Goal: Browse casually

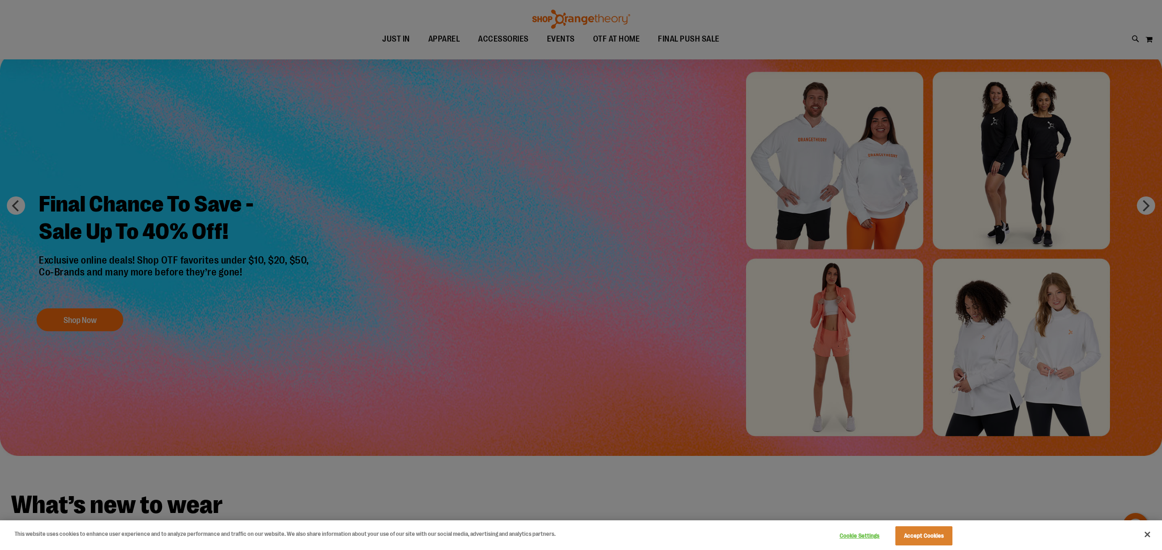
scroll to position [51, 0]
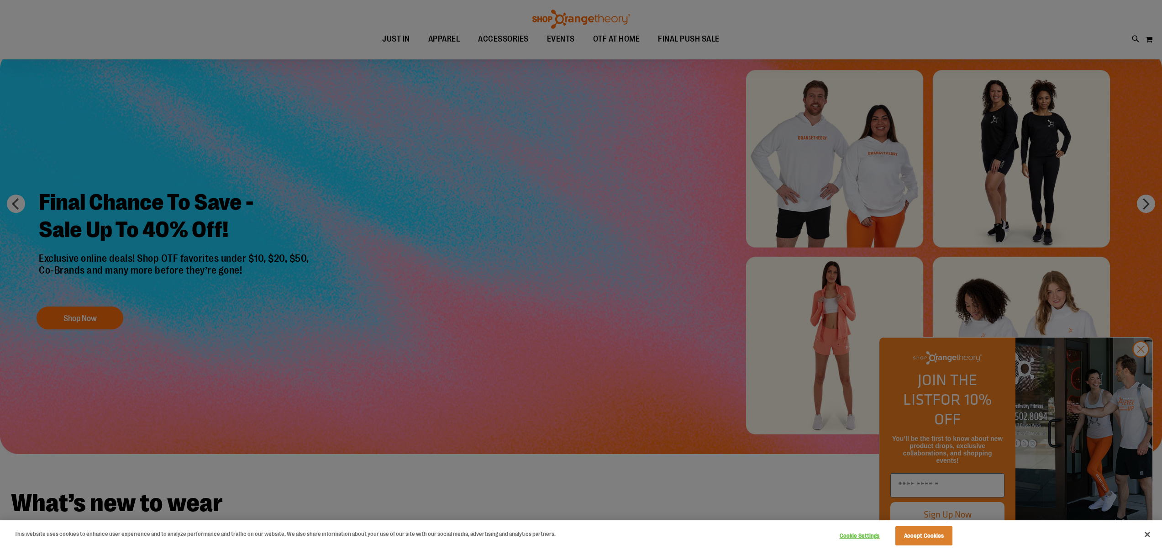
click at [560, 188] on div at bounding box center [581, 275] width 1162 height 550
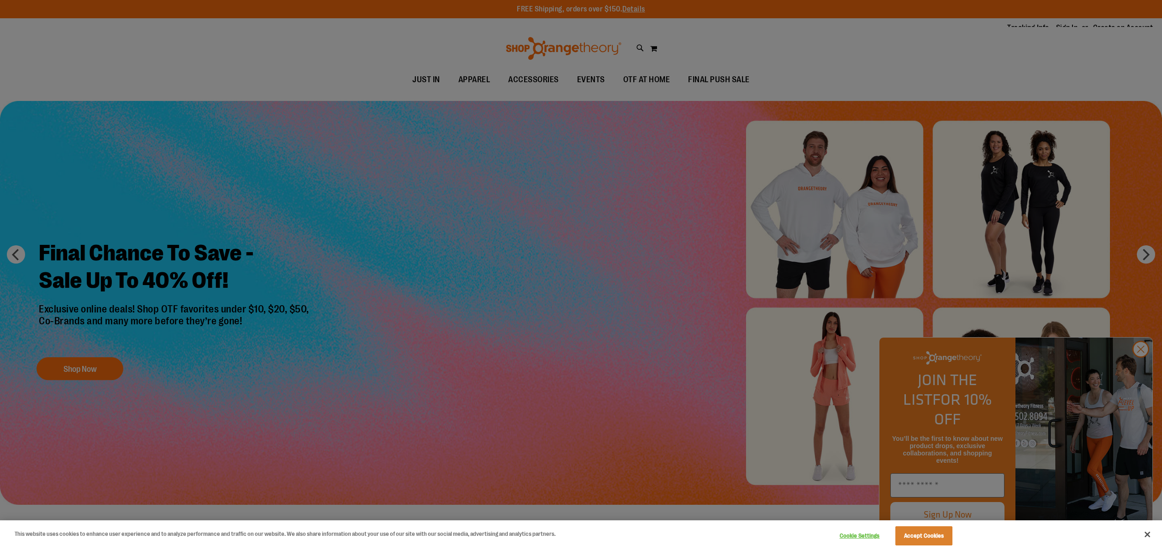
click at [445, 47] on div at bounding box center [581, 275] width 1162 height 550
click at [556, 86] on div at bounding box center [581, 275] width 1162 height 550
click at [554, 97] on div at bounding box center [581, 275] width 1162 height 550
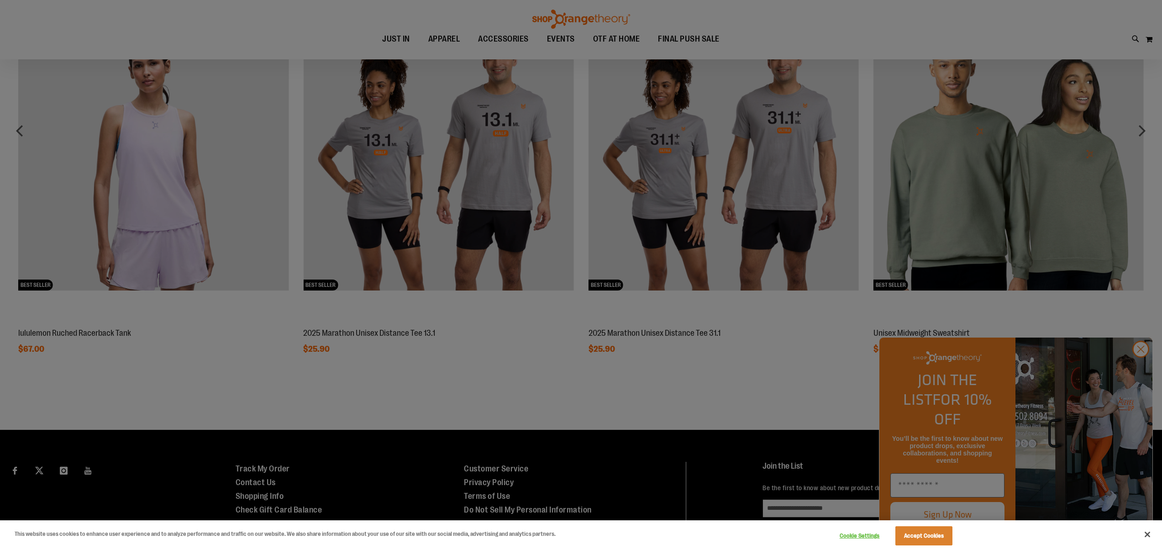
scroll to position [969, 0]
click at [912, 538] on button "Accept Cookies" at bounding box center [924, 535] width 57 height 19
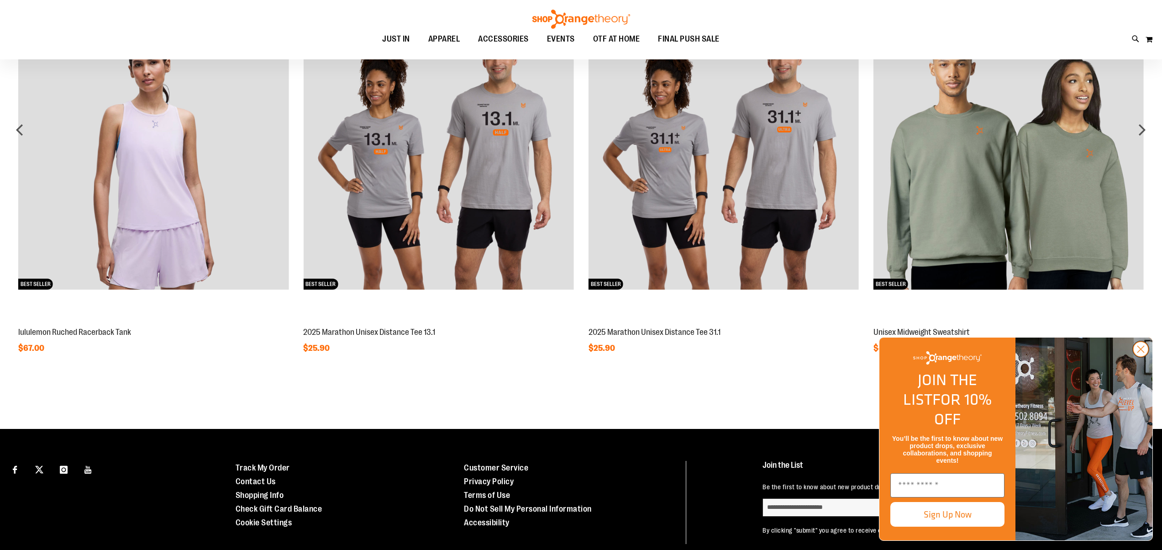
click at [1145, 357] on circle "Close dialog" at bounding box center [1141, 349] width 15 height 15
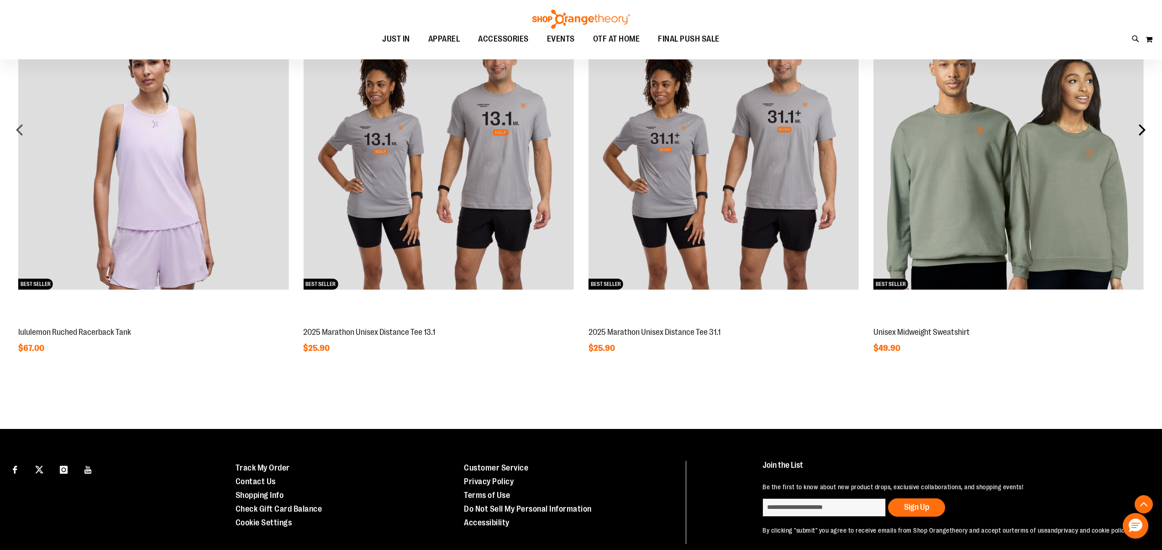
click at [1145, 126] on div "next" at bounding box center [1142, 130] width 18 height 18
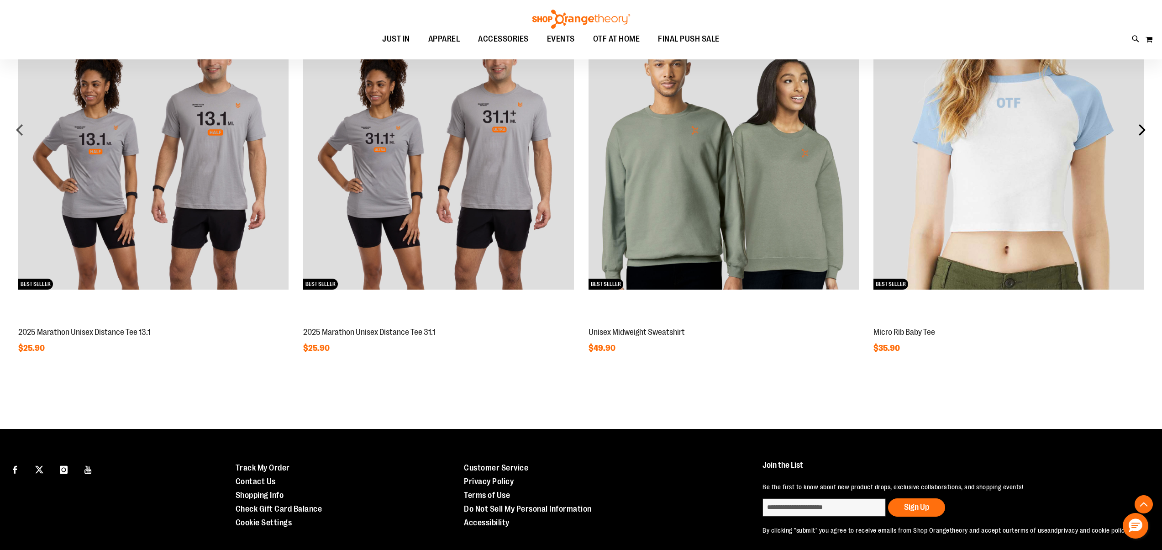
click at [1143, 129] on div "next" at bounding box center [1142, 130] width 18 height 18
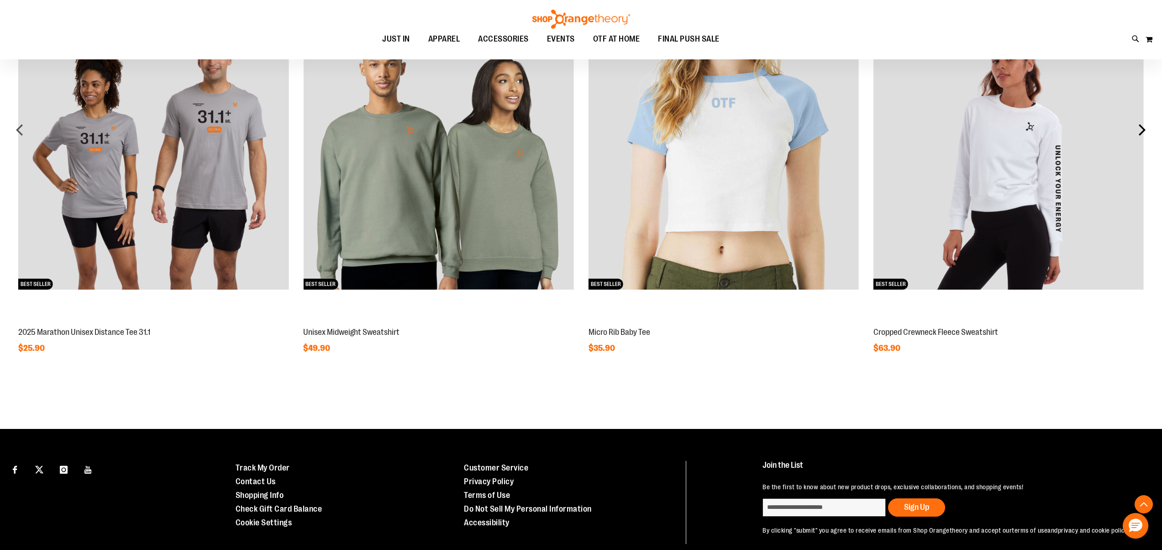
click at [1143, 129] on div "next" at bounding box center [1142, 130] width 18 height 18
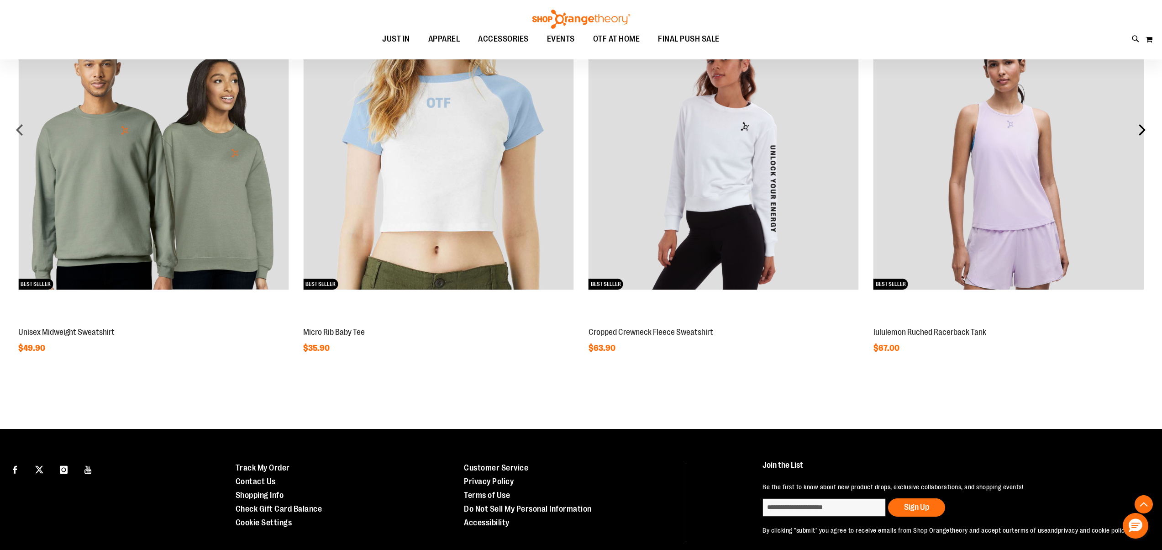
click at [1143, 129] on div "next" at bounding box center [1142, 130] width 18 height 18
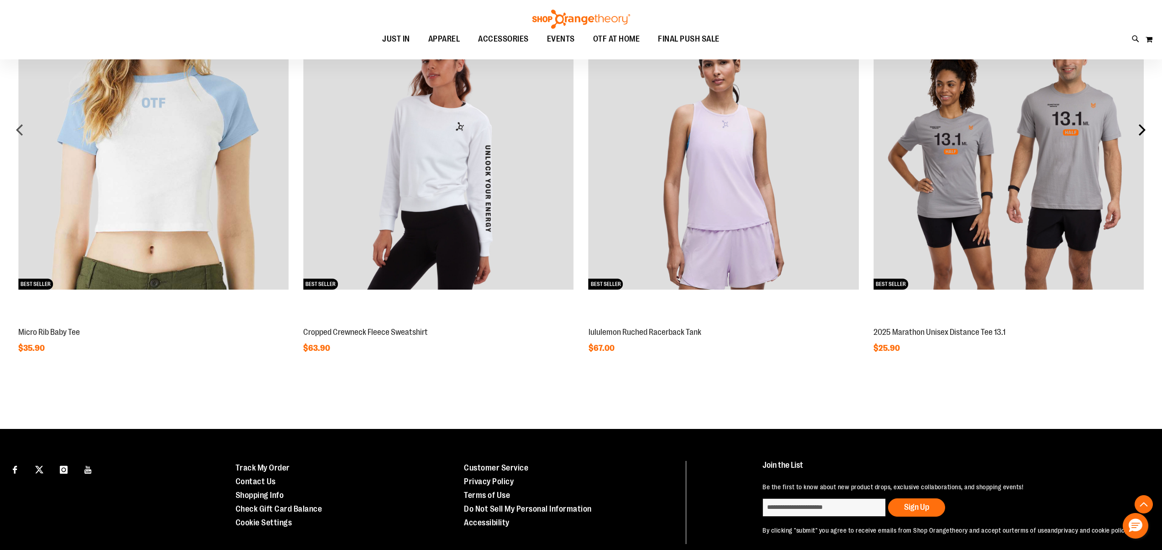
click at [1143, 129] on div "next" at bounding box center [1142, 130] width 18 height 18
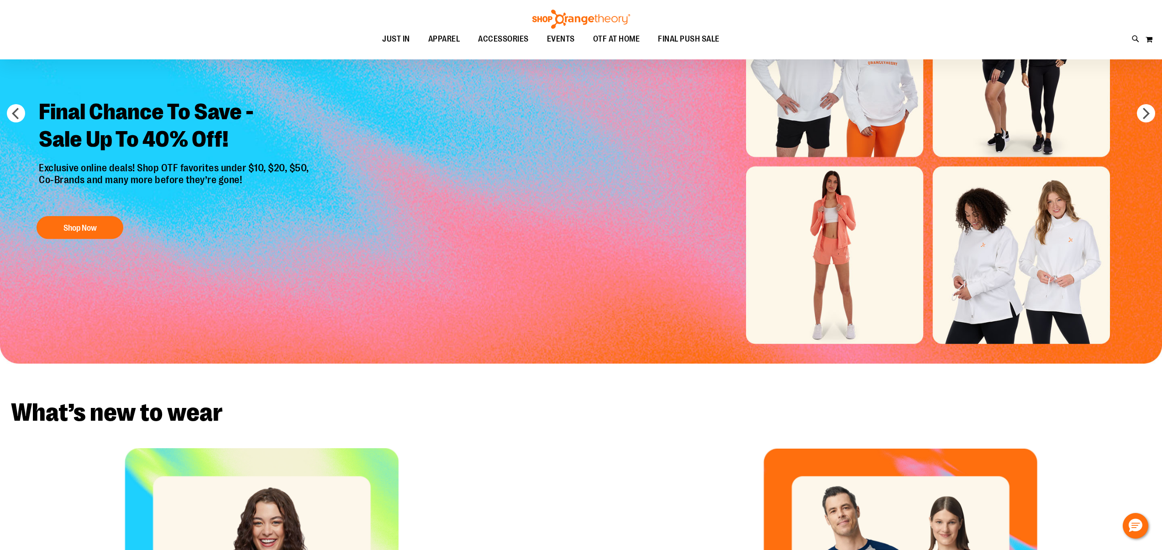
scroll to position [113, 0]
